Goal: Navigation & Orientation: Find specific page/section

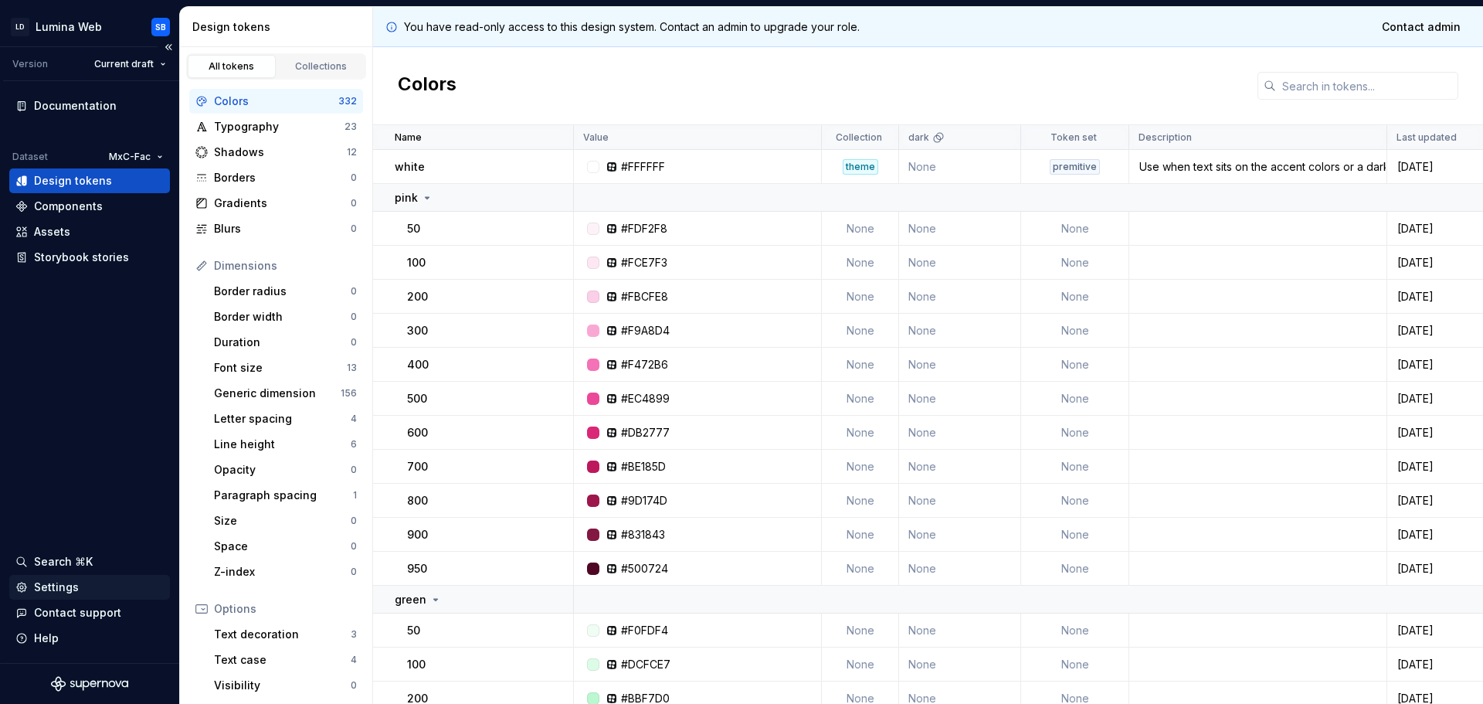
click at [59, 583] on div "Settings" at bounding box center [56, 586] width 45 height 15
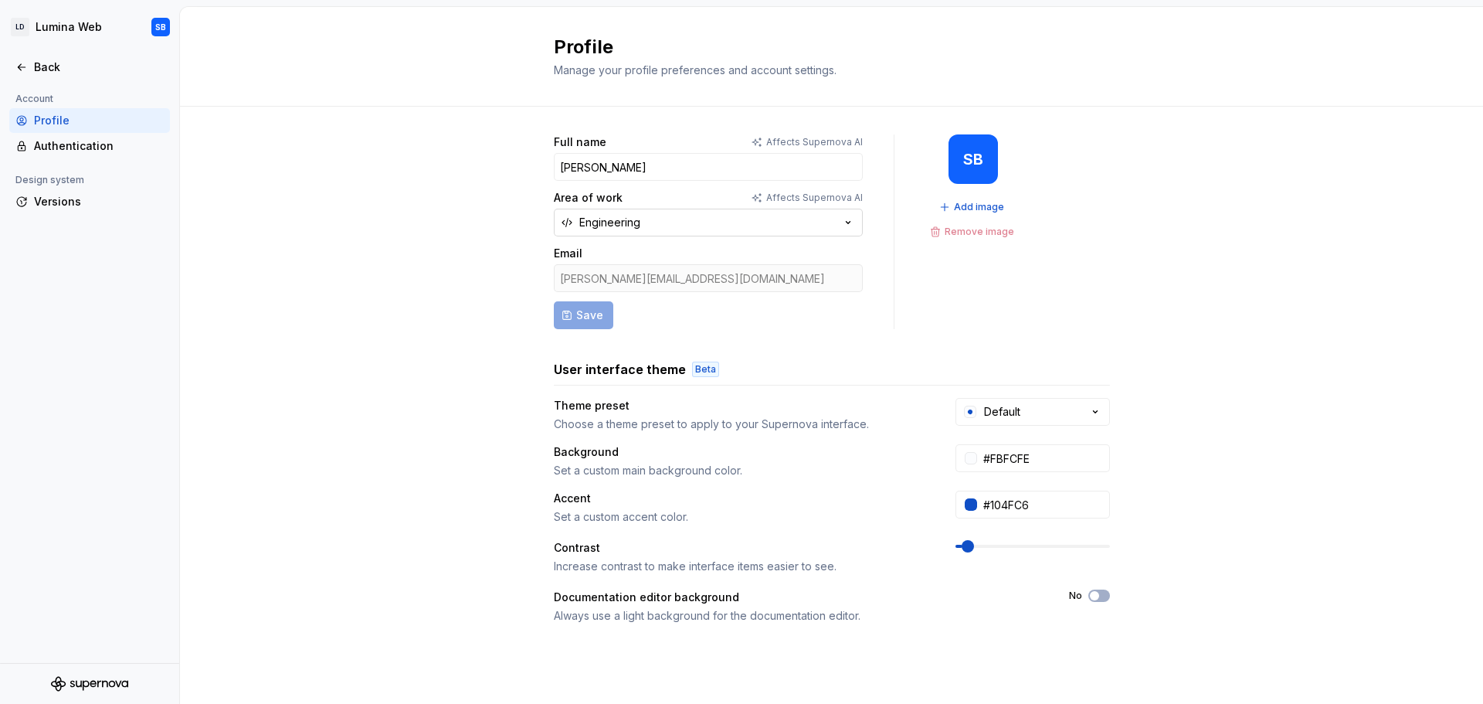
click at [636, 223] on button "Engineering" at bounding box center [708, 223] width 309 height 28
click at [31, 66] on div "Back" at bounding box center [89, 66] width 148 height 15
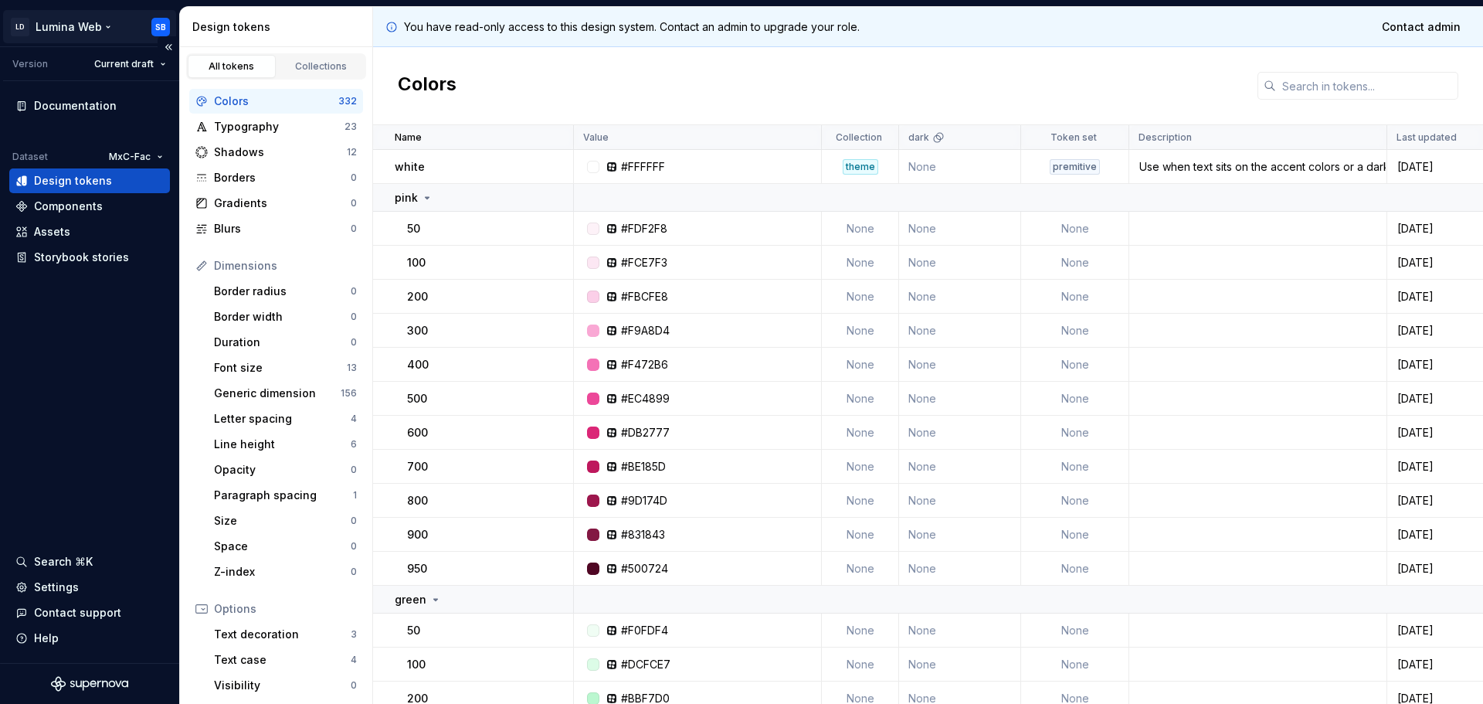
click at [162, 32] on html "LD Lumina Web SB Version Current draft Documentation Dataset MxC-Fac Design tok…" at bounding box center [741, 352] width 1483 height 704
click at [108, 377] on html "LD Lumina Web SB Version Current draft Documentation Dataset MxC-Fac Design tok…" at bounding box center [741, 352] width 1483 height 704
click at [70, 586] on div "Settings" at bounding box center [56, 586] width 45 height 15
